Goal: Task Accomplishment & Management: Manage account settings

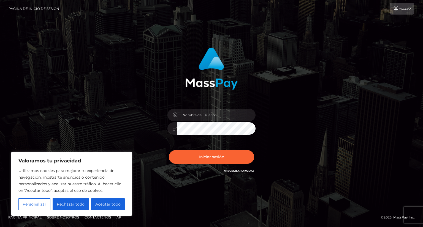
click at [361, 58] on div "Iniciar sesión" at bounding box center [211, 113] width 314 height 140
click at [43, 204] on font "Personalizar" at bounding box center [35, 204] width 24 height 5
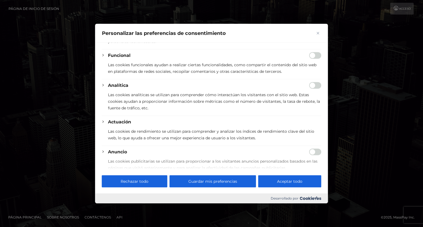
scroll to position [83, 0]
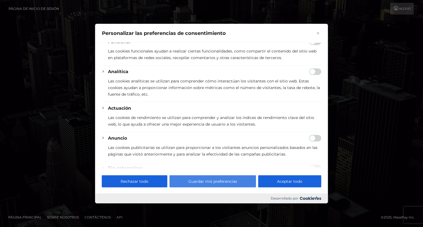
click at [182, 183] on button "Guardar mis preferencias" at bounding box center [212, 181] width 86 height 12
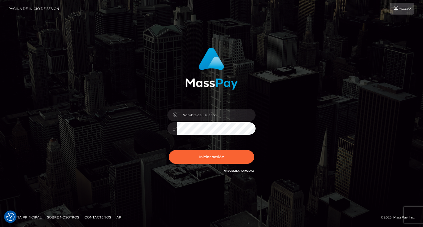
click at [395, 9] on icon at bounding box center [396, 8] width 6 height 4
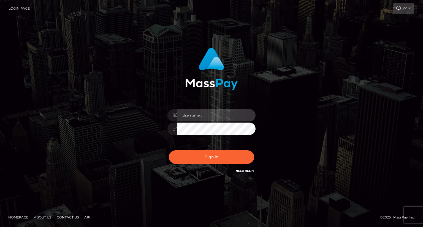
click at [200, 114] on input "text" at bounding box center [216, 115] width 78 height 12
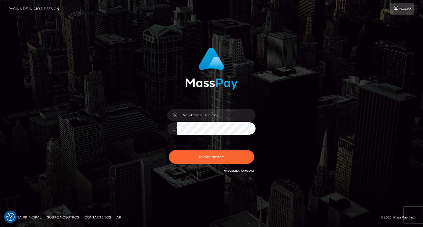
click at [294, 106] on div "Iniciar sesión" at bounding box center [211, 113] width 314 height 140
click at [247, 171] on font "¿Necesitar ayuda?" at bounding box center [238, 171] width 31 height 4
click at [191, 180] on form at bounding box center [211, 113] width 144 height 140
click at [24, 7] on font "Página de inicio de sesión" at bounding box center [34, 9] width 51 height 4
